Goal: Task Accomplishment & Management: Use online tool/utility

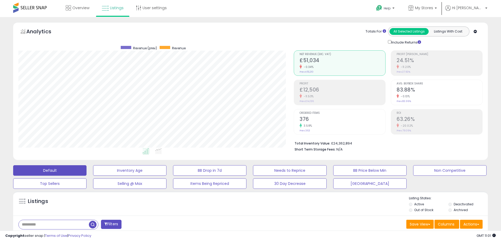
scroll to position [108, 275]
click at [471, 9] on span "Hi [PERSON_NAME]" at bounding box center [468, 7] width 32 height 5
click at [437, 5] on link "My Stores" at bounding box center [422, 8] width 37 height 17
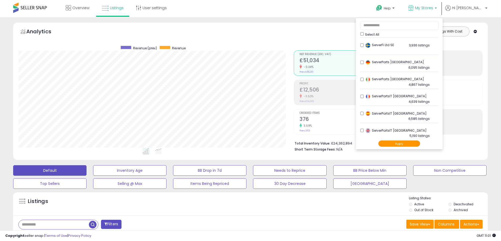
scroll to position [70, 0]
click at [404, 142] on button "Apply" at bounding box center [399, 144] width 42 height 7
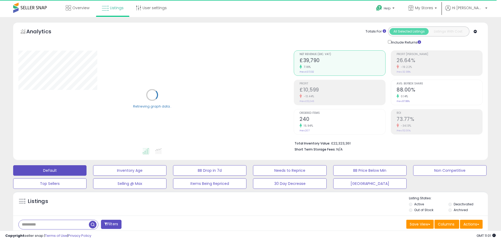
click at [73, 222] on input "text" at bounding box center [54, 224] width 70 height 9
paste input "**********"
type input "**********"
click at [140, 226] on span "button" at bounding box center [138, 225] width 8 height 8
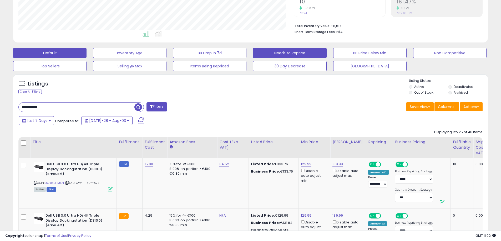
scroll to position [184, 0]
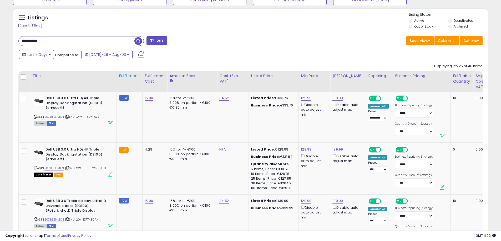
click at [136, 74] on div "Fulfillment" at bounding box center [129, 76] width 21 height 6
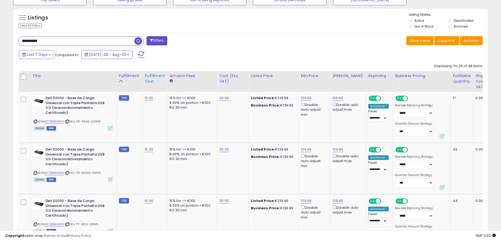
click at [150, 76] on div "Fulfillment Cost" at bounding box center [155, 78] width 20 height 11
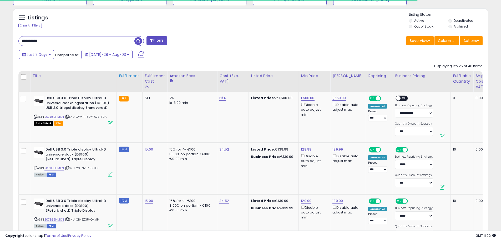
click at [129, 76] on div "Fulfillment" at bounding box center [129, 76] width 21 height 6
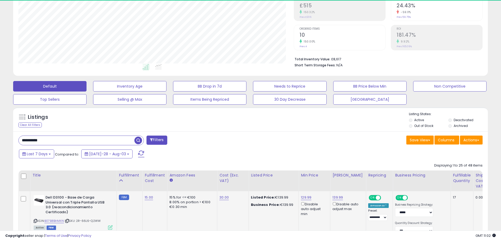
scroll to position [184, 0]
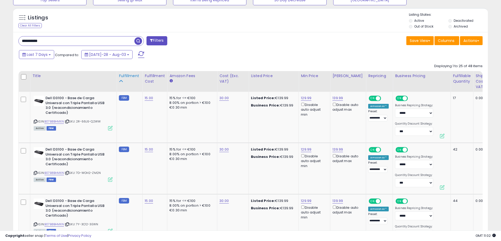
click at [128, 76] on div "Fulfillment" at bounding box center [129, 76] width 21 height 6
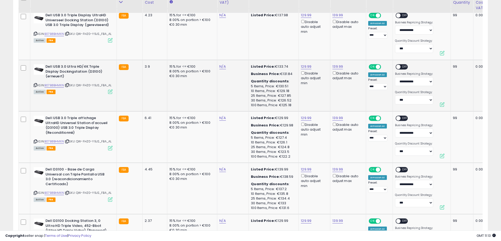
scroll to position [420, 0]
